Goal: Transaction & Acquisition: Purchase product/service

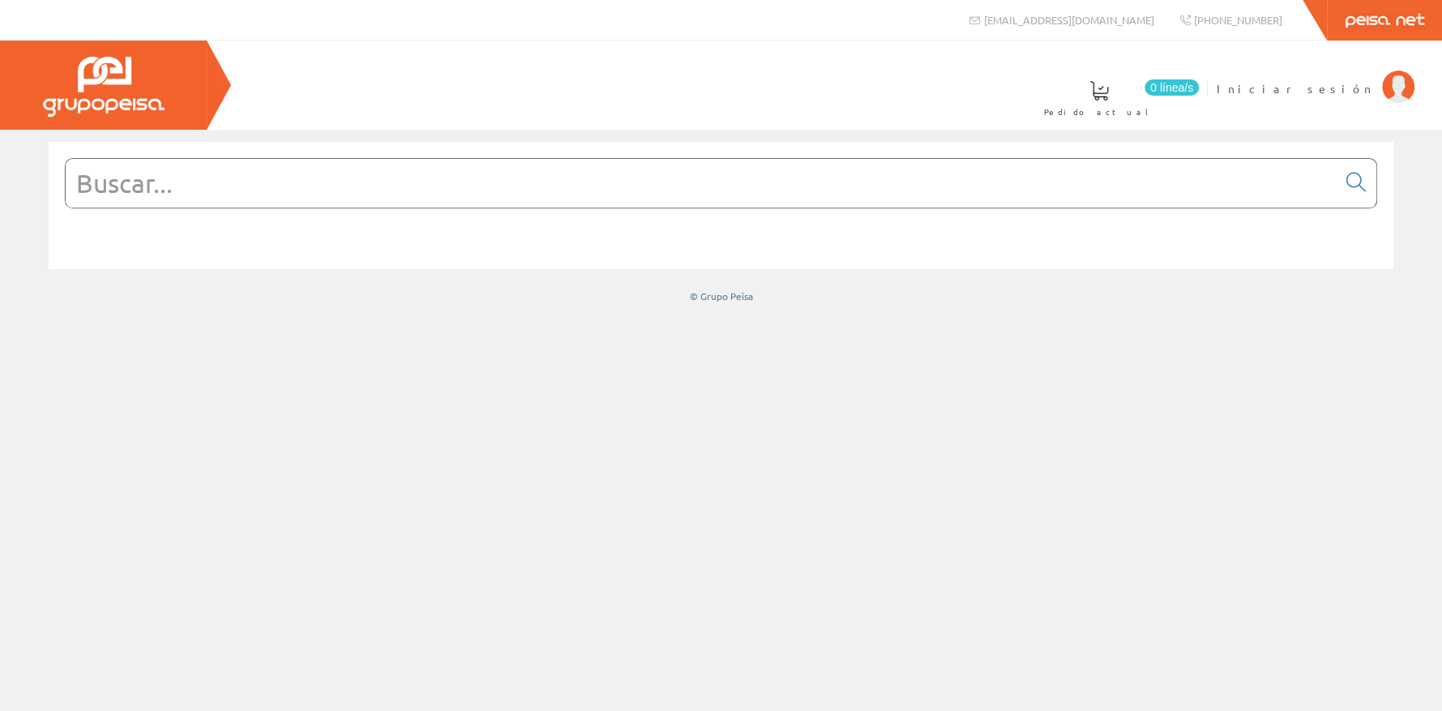
click at [194, 195] on input "text" at bounding box center [701, 183] width 1271 height 49
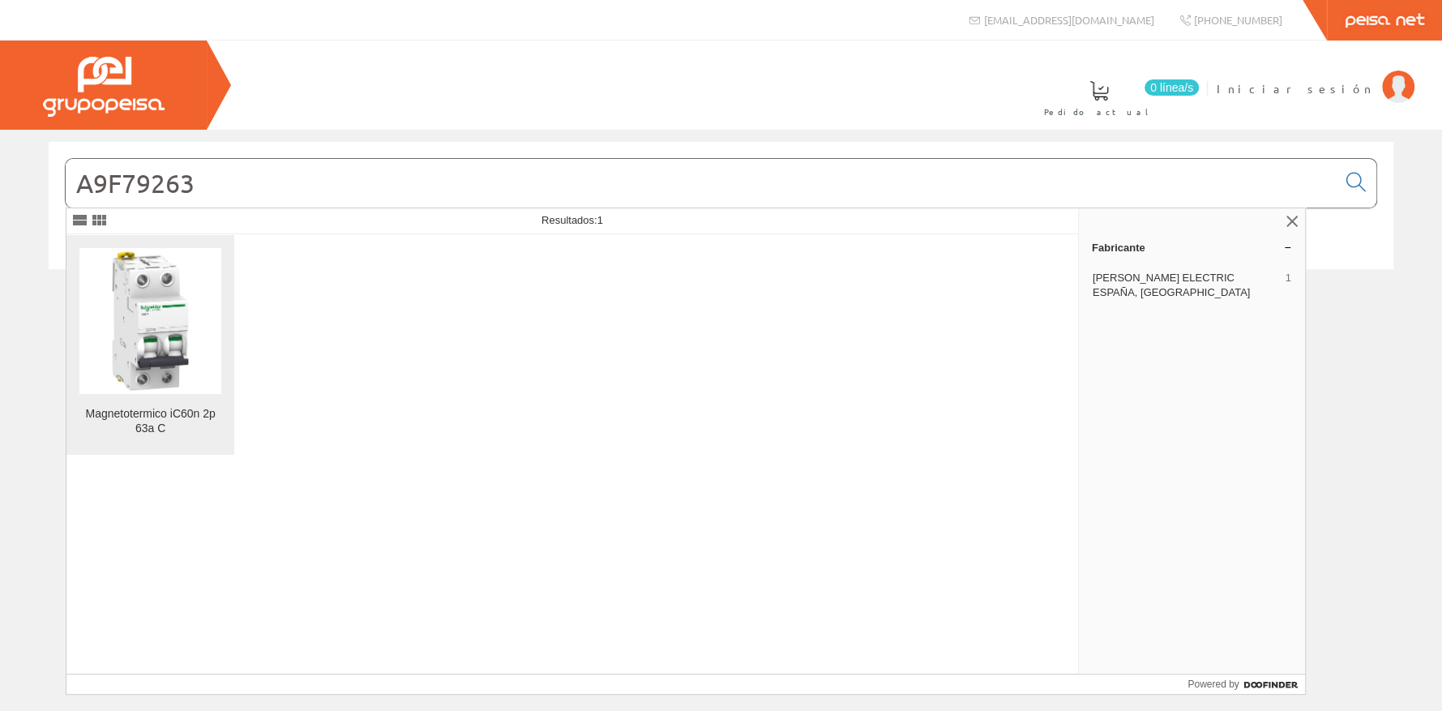
type input "A9F79263"
click at [172, 324] on img at bounding box center [150, 321] width 142 height 142
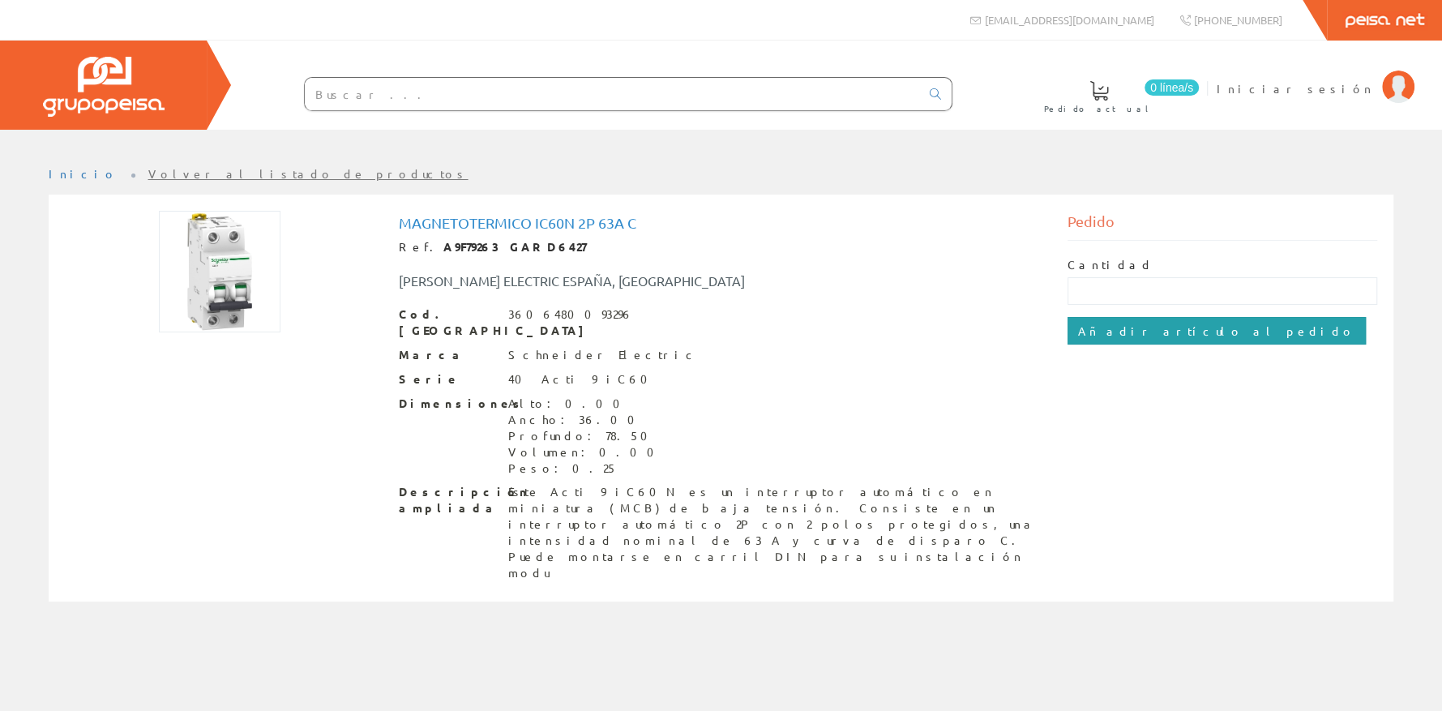
click at [1095, 329] on input "Añadir artículo al pedido" at bounding box center [1217, 331] width 298 height 28
